Goal: Obtain resource: Obtain resource

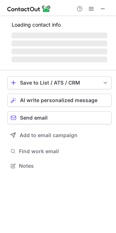
scroll to position [170, 116]
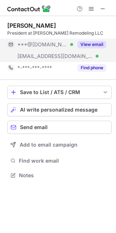
click at [44, 58] on span "***@bdavisremodeling.com" at bounding box center [55, 56] width 76 height 7
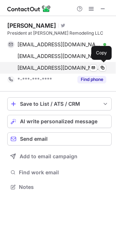
click at [46, 69] on span "billdavis@bdavisremodeling.com" at bounding box center [58, 68] width 83 height 7
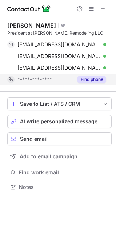
click at [35, 78] on span "*-***-***-****" at bounding box center [34, 79] width 35 height 7
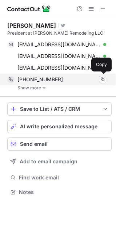
click at [44, 82] on span "+13177148851" at bounding box center [40, 79] width 46 height 7
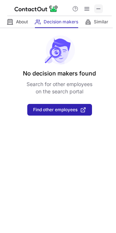
click at [98, 9] on span at bounding box center [99, 9] width 6 height 6
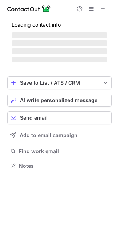
scroll to position [165, 116]
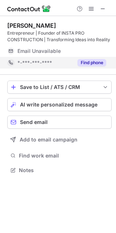
click at [47, 63] on span "*-***-***-****" at bounding box center [34, 62] width 35 height 7
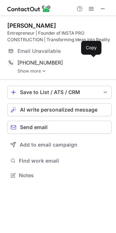
click at [47, 63] on span "+13179856077" at bounding box center [40, 62] width 46 height 7
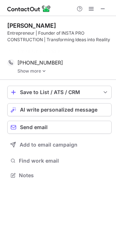
scroll to position [158, 116]
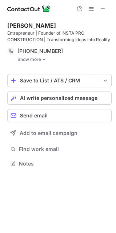
click at [46, 33] on div "Entrepreneur | Founder of INSTA PRO CONSTRUCTION | Transforming Ideas into Real…" at bounding box center [59, 36] width 105 height 13
copy div "Founder"
drag, startPoint x: 28, startPoint y: 26, endPoint x: 65, endPoint y: 23, distance: 37.3
click at [65, 23] on div "Reggie Rojas Valdez" at bounding box center [59, 25] width 105 height 7
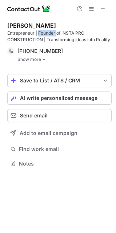
copy div "Rojas Valdez"
click at [18, 26] on div "Reggie Rojas Valdez" at bounding box center [31, 25] width 49 height 7
copy div "Reggie"
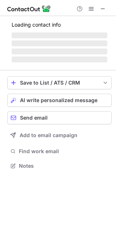
scroll to position [165, 116]
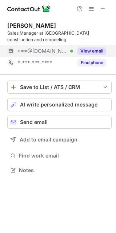
click at [50, 51] on span "***@gmail.com" at bounding box center [42, 51] width 50 height 7
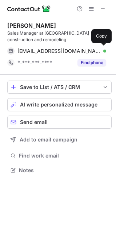
click at [50, 51] on span "cdamler1@gmail.com" at bounding box center [58, 51] width 83 height 7
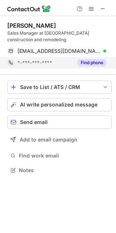
click at [31, 60] on span "*-***-***-****" at bounding box center [34, 62] width 35 height 7
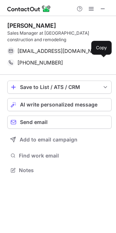
click at [31, 60] on span "+13178524815" at bounding box center [40, 62] width 46 height 7
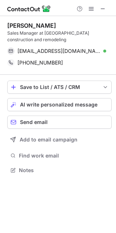
click at [38, 26] on div "Carissa Damler" at bounding box center [31, 25] width 49 height 7
copy div "Damler"
click at [19, 27] on div "Carissa Damler" at bounding box center [31, 25] width 49 height 7
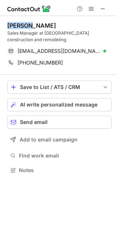
copy div "Carissa"
click at [17, 34] on div "Sales Manager at Homestead construction and remodeling" at bounding box center [59, 36] width 105 height 13
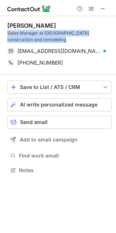
click at [17, 34] on div "Sales Manager at Homestead construction and remodeling" at bounding box center [59, 36] width 105 height 13
copy div "Sales Manager at Homestead construction and remodeling"
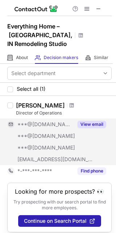
click at [37, 150] on span "***@[DOMAIN_NAME]" at bounding box center [46, 147] width 58 height 7
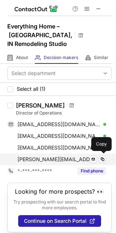
click at [42, 160] on span "[PERSON_NAME][EMAIL_ADDRESS][DOMAIN_NAME]" at bounding box center [57, 159] width 81 height 7
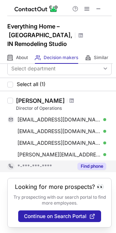
click at [32, 166] on span "*-***-***-****" at bounding box center [34, 166] width 35 height 7
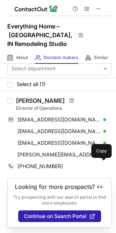
click at [32, 166] on span "[PHONE_NUMBER]" at bounding box center [40, 166] width 46 height 7
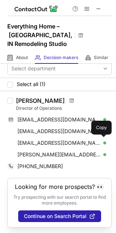
click at [35, 106] on div "Director of Operations" at bounding box center [64, 108] width 96 height 7
copy div "Director of Operations"
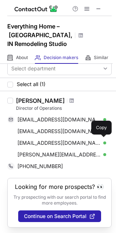
click at [46, 92] on div "[PERSON_NAME] Director of Operations [EMAIL_ADDRESS][DOMAIN_NAME] Verified Send…" at bounding box center [58, 134] width 116 height 87
copy div "[PERSON_NAME]"
click at [26, 97] on div "[PERSON_NAME]" at bounding box center [40, 100] width 49 height 7
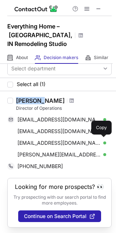
copy div "[PERSON_NAME]"
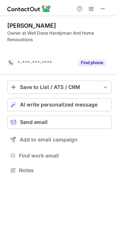
scroll to position [153, 116]
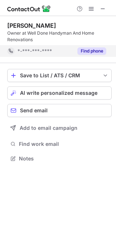
click at [40, 52] on span "*-***-***-****" at bounding box center [34, 51] width 35 height 7
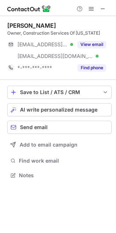
scroll to position [170, 116]
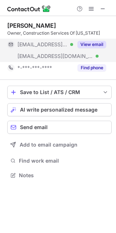
click at [44, 55] on span "[EMAIL_ADDRESS][DOMAIN_NAME]" at bounding box center [55, 56] width 76 height 7
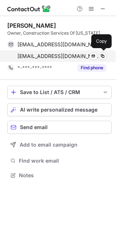
click at [37, 55] on span "[EMAIL_ADDRESS][DOMAIN_NAME]" at bounding box center [58, 56] width 83 height 7
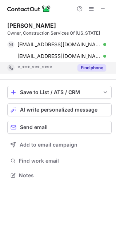
click at [30, 71] on div "*-***-***-****" at bounding box center [40, 68] width 66 height 12
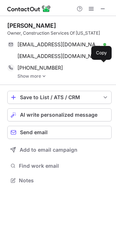
click at [30, 71] on div "+15745512115 Copy" at bounding box center [56, 68] width 99 height 12
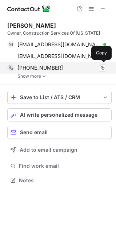
click at [41, 65] on span "+15745512115" at bounding box center [40, 68] width 46 height 7
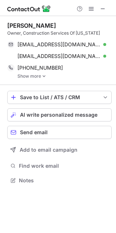
click at [16, 34] on div "Owner, Construction Services Of Indiana" at bounding box center [59, 33] width 105 height 7
copy div "Owner"
click at [34, 27] on div "Pete Paseka" at bounding box center [31, 25] width 49 height 7
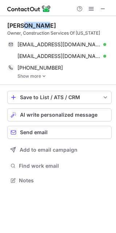
copy div "Paseka"
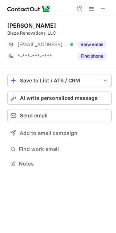
scroll to position [4, 4]
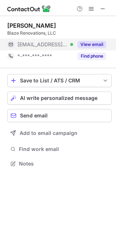
click at [32, 45] on span "[EMAIL_ADDRESS][DOMAIN_NAME]" at bounding box center [42, 44] width 50 height 7
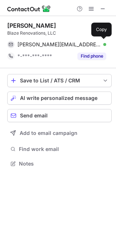
click at [32, 45] on span "[PERSON_NAME][EMAIL_ADDRESS][DOMAIN_NAME]" at bounding box center [58, 44] width 83 height 7
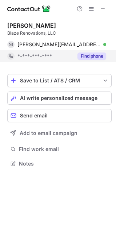
click at [31, 53] on span "*-***-***-****" at bounding box center [34, 56] width 35 height 7
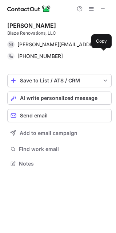
click at [31, 53] on span "[PHONE_NUMBER]" at bounding box center [40, 56] width 46 height 7
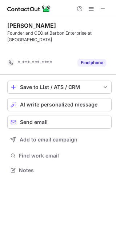
scroll to position [153, 116]
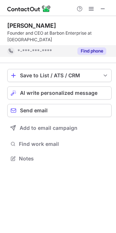
click at [44, 49] on span "*-***-***-****" at bounding box center [34, 51] width 35 height 7
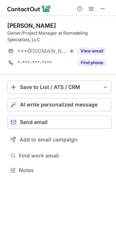
scroll to position [165, 116]
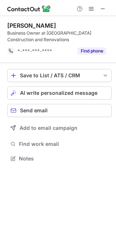
scroll to position [153, 116]
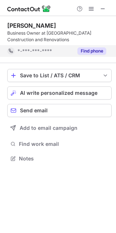
click at [48, 53] on span "*-***-***-****" at bounding box center [34, 51] width 35 height 7
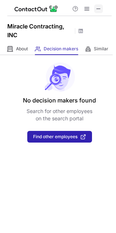
click at [98, 7] on span at bounding box center [99, 9] width 6 height 6
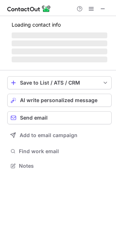
scroll to position [4, 4]
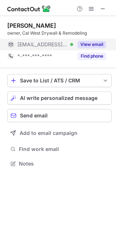
click at [55, 42] on span "***@calwestremodeling.com" at bounding box center [42, 44] width 50 height 7
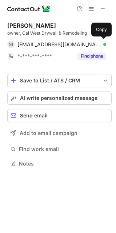
click at [55, 42] on span "admin@calwestremodeling.com" at bounding box center [58, 44] width 83 height 7
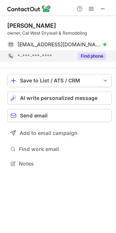
click at [54, 55] on div "*-***-***-****" at bounding box center [45, 56] width 56 height 7
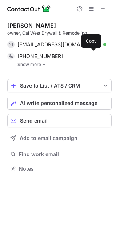
scroll to position [163, 116]
click at [54, 55] on span "+12604092807" at bounding box center [40, 56] width 46 height 7
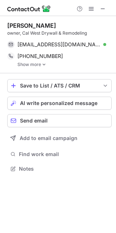
click at [13, 32] on div "owner, Cal West Drywall & Remodeling" at bounding box center [59, 33] width 105 height 7
copy div "owner"
click at [39, 22] on div "Reuben Butler owner, Cal West Drywall & Remodeling admin@calwestremodeling.com …" at bounding box center [59, 44] width 105 height 57
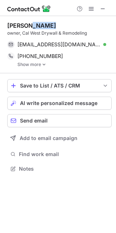
copy div "Butler"
click at [19, 21] on div "Reuben Butler owner, Cal West Drywall & Remodeling admin@calwestremodeling.com …" at bounding box center [59, 44] width 105 height 57
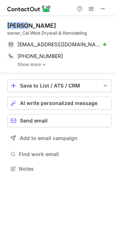
click at [19, 21] on div "Reuben Butler owner, Cal West Drywall & Remodeling admin@calwestremodeling.com …" at bounding box center [59, 44] width 105 height 57
copy div "Reuben"
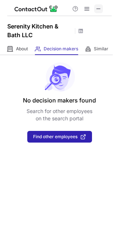
click at [95, 6] on button at bounding box center [98, 8] width 9 height 9
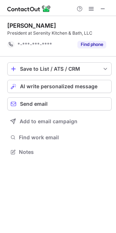
scroll to position [147, 116]
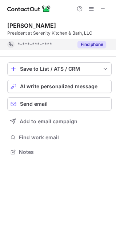
click at [36, 47] on span "*-***-***-****" at bounding box center [34, 44] width 35 height 7
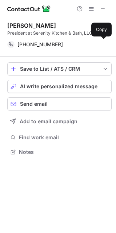
click at [36, 47] on span "+12607497028" at bounding box center [40, 44] width 46 height 7
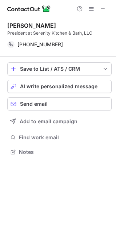
click at [16, 34] on div "President at Serenity Kitchen & Bath, LLC" at bounding box center [59, 33] width 105 height 7
copy div "President"
click at [45, 22] on div "Steve Neeley President at Serenity Kitchen & Bath, LLC +12607497028 Copy" at bounding box center [59, 36] width 105 height 40
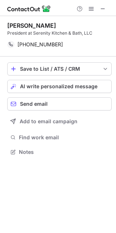
click at [40, 22] on div "Steve Neeley President at Serenity Kitchen & Bath, LLC +12607497028 Copy" at bounding box center [59, 36] width 105 height 40
copy div "Neeley"
click at [17, 24] on div "Steve Neeley" at bounding box center [31, 25] width 49 height 7
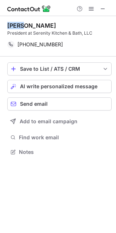
copy div "Steve"
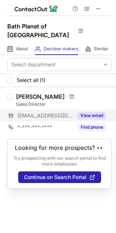
click at [34, 118] on span "[EMAIL_ADDRESS][DOMAIN_NAME]" at bounding box center [45, 115] width 56 height 7
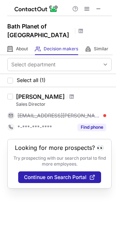
click at [34, 118] on span "[EMAIL_ADDRESS][PERSON_NAME][DOMAIN_NAME]" at bounding box center [58, 115] width 83 height 7
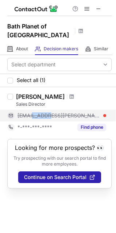
click at [34, 118] on span "[EMAIL_ADDRESS][PERSON_NAME][DOMAIN_NAME]" at bounding box center [58, 115] width 83 height 7
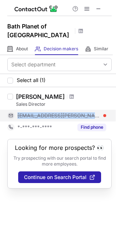
click at [34, 118] on span "[EMAIL_ADDRESS][PERSON_NAME][DOMAIN_NAME]" at bounding box center [58, 115] width 83 height 7
copy span "[EMAIL_ADDRESS][PERSON_NAME][DOMAIN_NAME]"
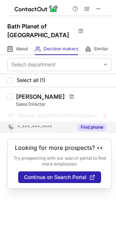
click at [30, 128] on span "*-***-***-****" at bounding box center [34, 127] width 35 height 7
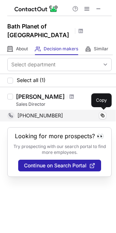
click at [28, 118] on span "[PHONE_NUMBER]" at bounding box center [40, 115] width 46 height 7
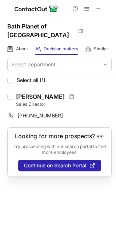
click at [40, 104] on div "Sales Director" at bounding box center [64, 104] width 96 height 7
copy div "Sales Director"
click at [38, 91] on div "[PERSON_NAME] Sales Director [PHONE_NUMBER] Copy" at bounding box center [58, 107] width 116 height 40
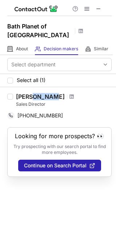
click at [38, 91] on div "[PERSON_NAME] Sales Director [PHONE_NUMBER] Copy" at bounding box center [58, 107] width 116 height 40
copy div "[PERSON_NAME]"
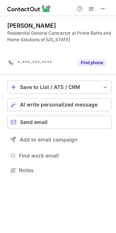
scroll to position [153, 116]
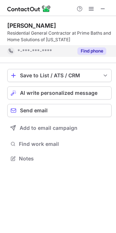
click at [25, 52] on span "*-***-***-****" at bounding box center [34, 51] width 35 height 7
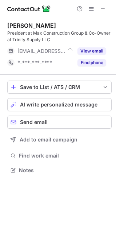
scroll to position [165, 116]
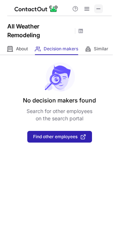
click at [96, 9] on span at bounding box center [99, 9] width 6 height 6
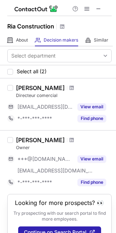
scroll to position [16, 0]
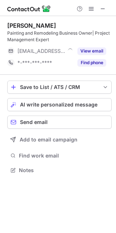
scroll to position [165, 116]
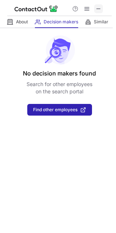
click at [97, 7] on span at bounding box center [99, 9] width 6 height 6
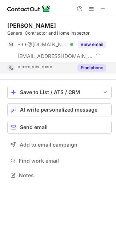
scroll to position [170, 116]
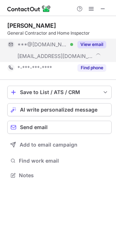
click at [36, 50] on div "***@gmail.com Verified" at bounding box center [40, 45] width 66 height 12
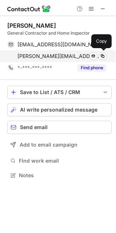
click at [45, 62] on div "tyler@apexinspectllc.com Verified Send email Copy" at bounding box center [56, 56] width 99 height 12
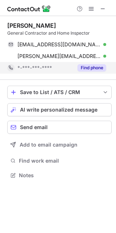
click at [35, 67] on span "*-***-***-****" at bounding box center [34, 68] width 35 height 7
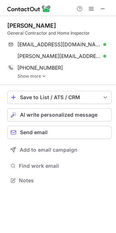
scroll to position [175, 116]
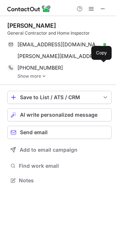
click at [35, 67] on span "+14194872877" at bounding box center [40, 68] width 46 height 7
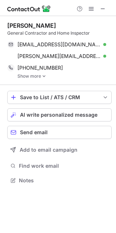
click at [26, 35] on div "General Contractor and Home Inspector" at bounding box center [59, 33] width 105 height 7
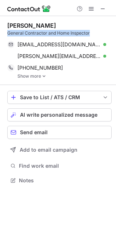
click at [26, 35] on div "General Contractor and Home Inspector" at bounding box center [59, 33] width 105 height 7
copy div "General Contractor and Home Inspector"
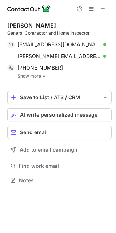
click at [34, 24] on div "Tyler Battershell" at bounding box center [31, 25] width 49 height 7
copy div "Battershell"
click at [14, 27] on div "Tyler Battershell" at bounding box center [31, 25] width 49 height 7
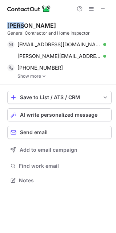
copy div "Tyler"
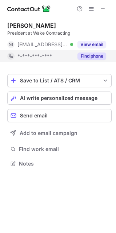
scroll to position [4, 4]
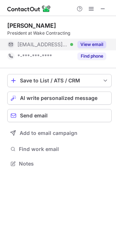
click at [32, 47] on span "[EMAIL_ADDRESS][DOMAIN_NAME]" at bounding box center [42, 44] width 50 height 7
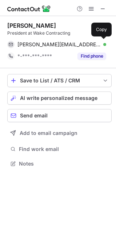
click at [32, 47] on span "[PERSON_NAME][EMAIL_ADDRESS][DOMAIN_NAME]" at bounding box center [58, 44] width 83 height 7
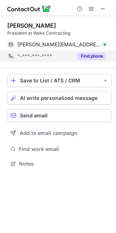
click at [26, 56] on span "*-***-***-****" at bounding box center [34, 56] width 35 height 7
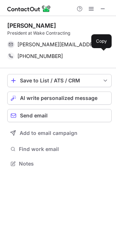
click at [26, 56] on span "[PHONE_NUMBER]" at bounding box center [40, 56] width 46 height 7
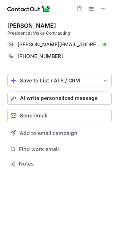
click at [23, 34] on div "President at Wake Contracting" at bounding box center [59, 33] width 105 height 7
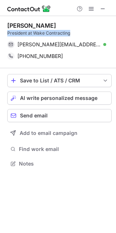
click at [23, 34] on div "President at Wake Contracting" at bounding box center [59, 33] width 105 height 7
copy div "President at Wake Contracting"
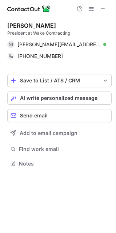
click at [34, 28] on div "[PERSON_NAME]" at bounding box center [31, 25] width 49 height 7
copy div "Wake"
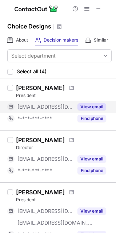
click at [46, 111] on div "***@ezchoice.com" at bounding box center [40, 107] width 66 height 12
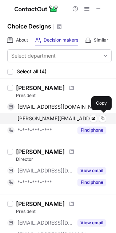
click at [47, 122] on div "michael@choicedesigns.com Send email Copy" at bounding box center [56, 119] width 99 height 12
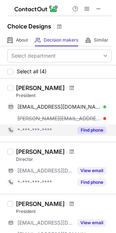
click at [38, 127] on span "*-***-***-****" at bounding box center [34, 130] width 35 height 7
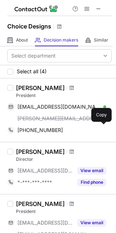
click at [34, 127] on span "+13309636888" at bounding box center [40, 130] width 46 height 7
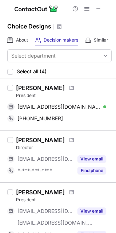
click at [27, 95] on div "President" at bounding box center [64, 95] width 96 height 7
copy div "President"
click at [46, 84] on div "Michael Dolan" at bounding box center [40, 87] width 49 height 7
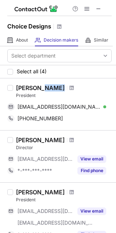
copy div "Dolan"
click at [23, 84] on div "Michael Dolan" at bounding box center [40, 87] width 49 height 7
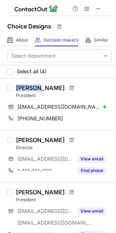
click at [23, 84] on div "Michael Dolan" at bounding box center [40, 87] width 49 height 7
copy div "Michael"
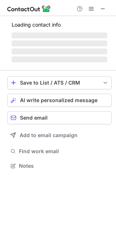
scroll to position [4, 4]
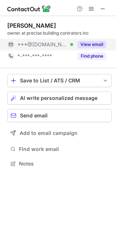
click at [34, 44] on span "***@[DOMAIN_NAME]" at bounding box center [42, 44] width 50 height 7
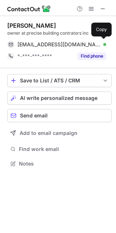
click at [34, 44] on span "precisegranite@aol.com" at bounding box center [58, 44] width 83 height 7
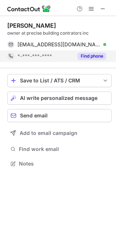
click at [28, 60] on div "*-***-***-****" at bounding box center [40, 56] width 66 height 12
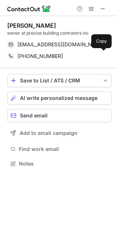
click at [28, 60] on div "+12604104233 Copy" at bounding box center [56, 56] width 99 height 12
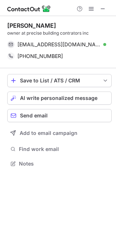
click at [32, 34] on div "owner at precise building contrators inc" at bounding box center [59, 33] width 105 height 7
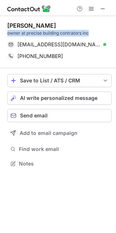
click at [32, 34] on div "owner at precise building contrators inc" at bounding box center [59, 33] width 105 height 7
copy div "owner at precise building contrators inc"
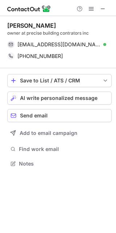
click at [41, 24] on div "MARC SCHULTZ" at bounding box center [31, 25] width 49 height 7
copy div "SCHULTZ"
click at [19, 23] on div "MARC SCHULTZ" at bounding box center [31, 25] width 49 height 7
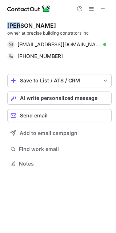
copy div "MARC"
